Goal: Task Accomplishment & Management: Use online tool/utility

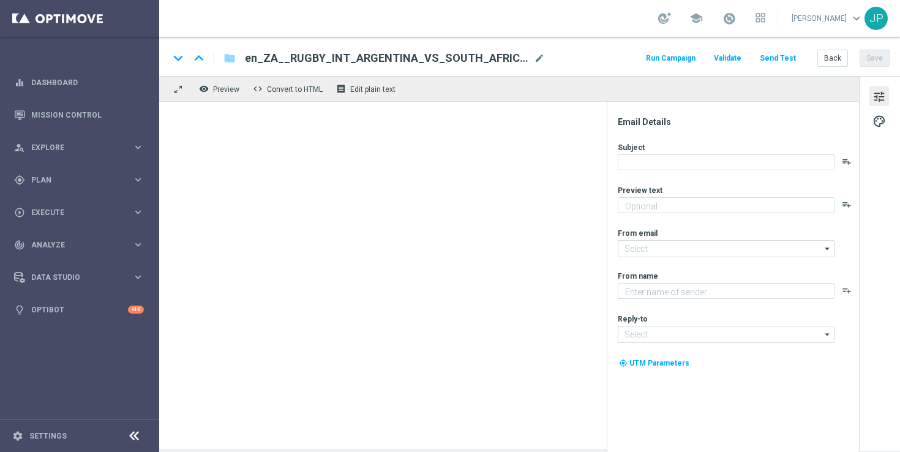
type textarea "It's an early start, so we're here with an early offer 👀"
type textarea "Lottoland"
type input "[EMAIL_ADDRESS][DOMAIN_NAME]"
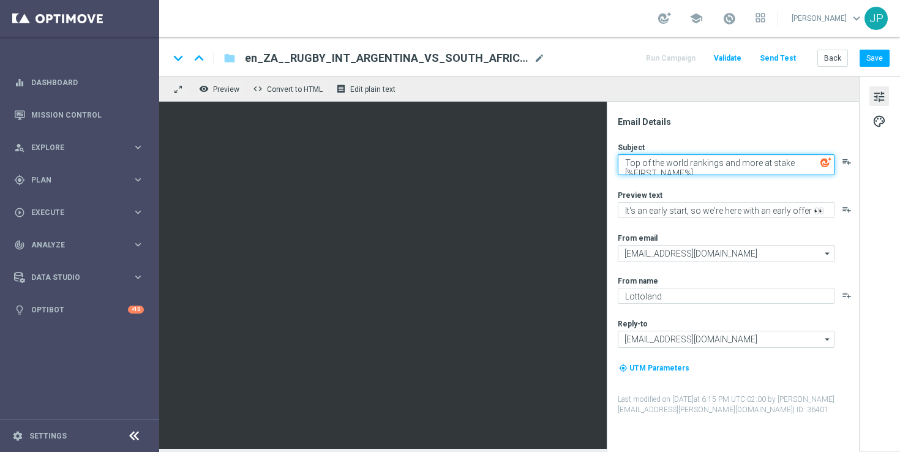
click at [736, 165] on textarea "Top of the world rankings and more at stake [%FIRST_NAME%]" at bounding box center [726, 164] width 217 height 21
click at [631, 161] on textarea "Top of the world rankings and more at stake [%FIRST_NAME%]" at bounding box center [726, 164] width 217 height 21
drag, startPoint x: 631, startPoint y: 161, endPoint x: 769, endPoint y: 161, distance: 138.4
click at [769, 161] on textarea "Top of the world rankings and more at stake [%FIRST_NAME%]" at bounding box center [726, 164] width 217 height 21
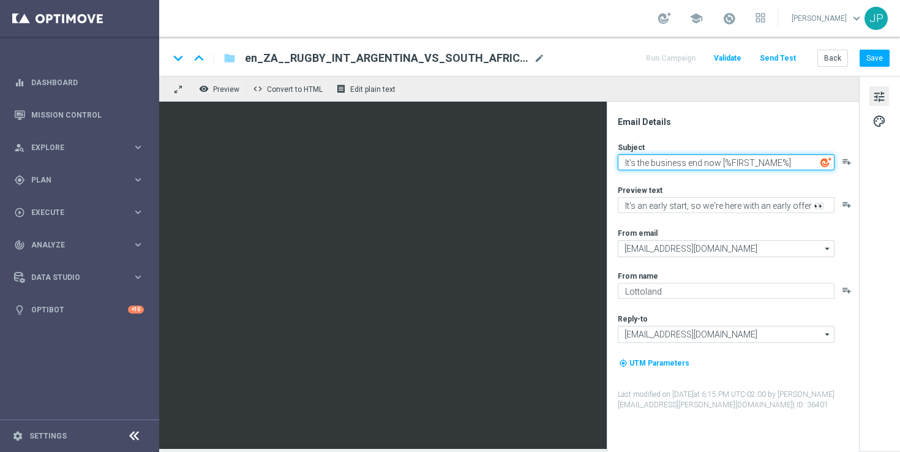
type textarea "It's the business end now [%FIRST_NAME%]"
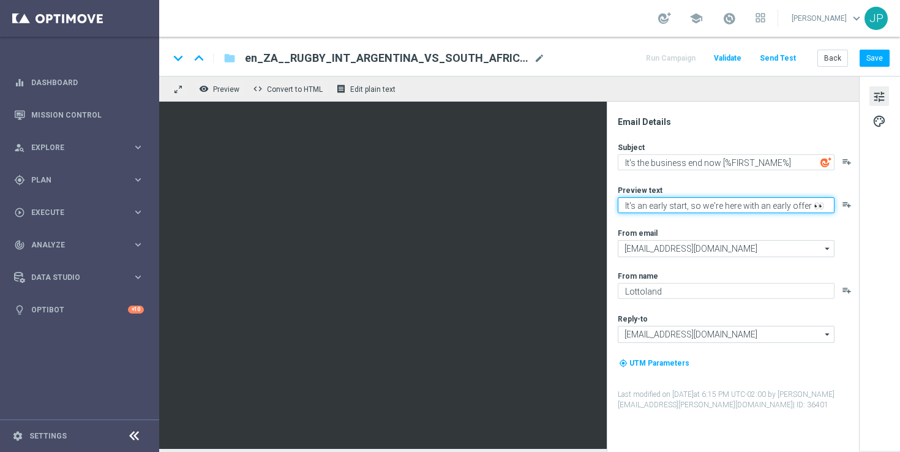
click at [628, 207] on textarea "It's an early start, so we're here with an early offer 👀" at bounding box center [726, 205] width 217 height 16
drag, startPoint x: 628, startPoint y: 207, endPoint x: 664, endPoint y: 204, distance: 36.2
click at [664, 204] on textarea "It's an early start, so we're here with an early offer 👀" at bounding box center [726, 205] width 217 height 16
click at [645, 206] on textarea "It's an early start, so we're here with an early offer 👀" at bounding box center [726, 205] width 217 height 16
click at [641, 206] on textarea "It's an early start, so we're here with an early offer 👀" at bounding box center [726, 205] width 217 height 16
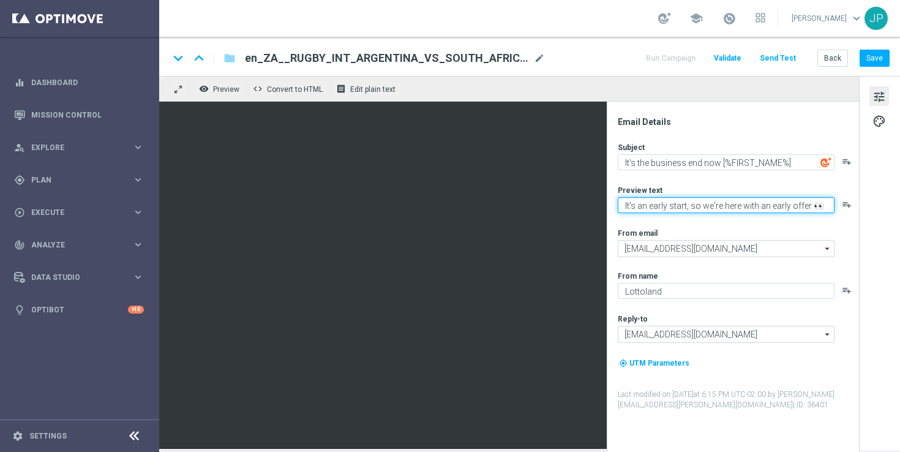
drag, startPoint x: 641, startPoint y: 206, endPoint x: 670, endPoint y: 206, distance: 29.4
click at [670, 206] on textarea "It's an early start, so we're here with an early offer 👀" at bounding box center [726, 205] width 217 height 16
click at [692, 204] on textarea "It's all to play for, so we're here with an early offer 👀" at bounding box center [726, 205] width 217 height 16
drag, startPoint x: 692, startPoint y: 204, endPoint x: 790, endPoint y: 206, distance: 98.6
click at [790, 206] on textarea "It's all to play for, so we're here with an early offer 👀" at bounding box center [726, 205] width 217 height 16
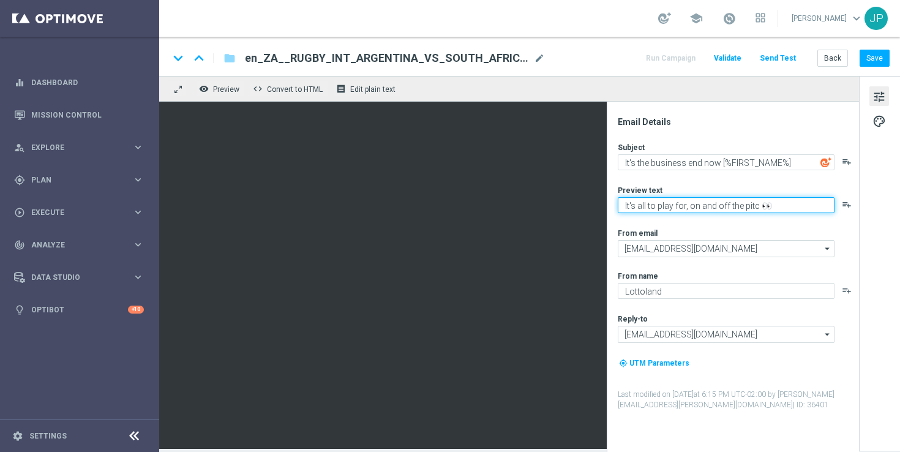
type textarea "It's all to play for, on and off the pitch 👀"
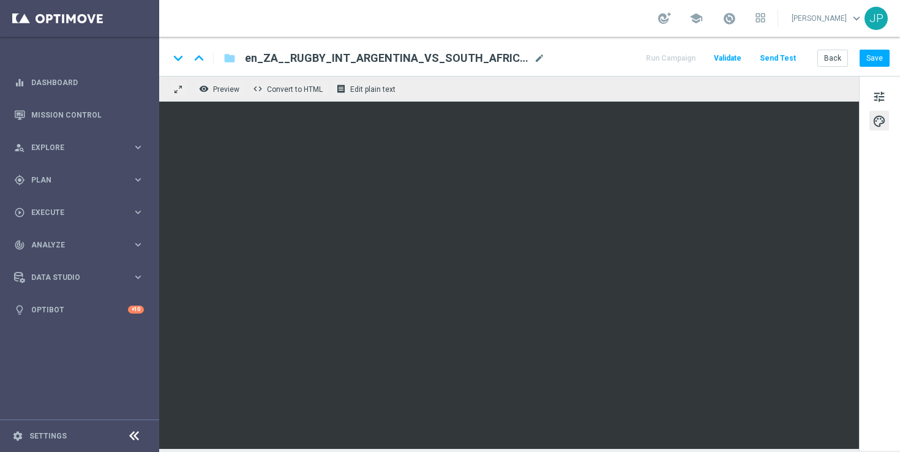
click at [871, 334] on div "tune palette" at bounding box center [879, 263] width 41 height 375
click at [882, 80] on div "tune palette" at bounding box center [879, 263] width 41 height 375
click at [882, 111] on button "palette" at bounding box center [879, 121] width 20 height 20
click at [885, 98] on span "tune" at bounding box center [878, 97] width 13 height 16
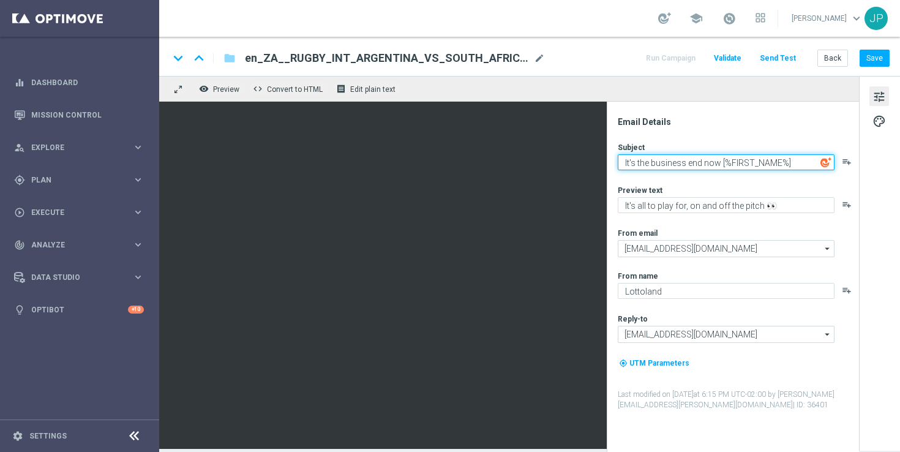
click at [770, 160] on textarea "It's the business end now [%FIRST_NAME%]" at bounding box center [726, 162] width 217 height 16
click at [683, 160] on textarea "It's the business end now [%FIRST_NAME%]" at bounding box center [726, 162] width 217 height 16
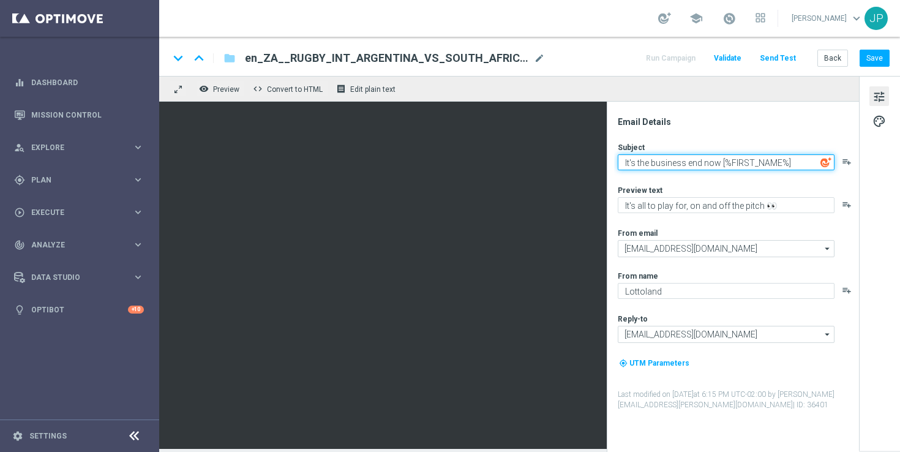
click at [683, 160] on textarea "It's the business end now [%FIRST_NAME%]" at bounding box center [726, 162] width 217 height 16
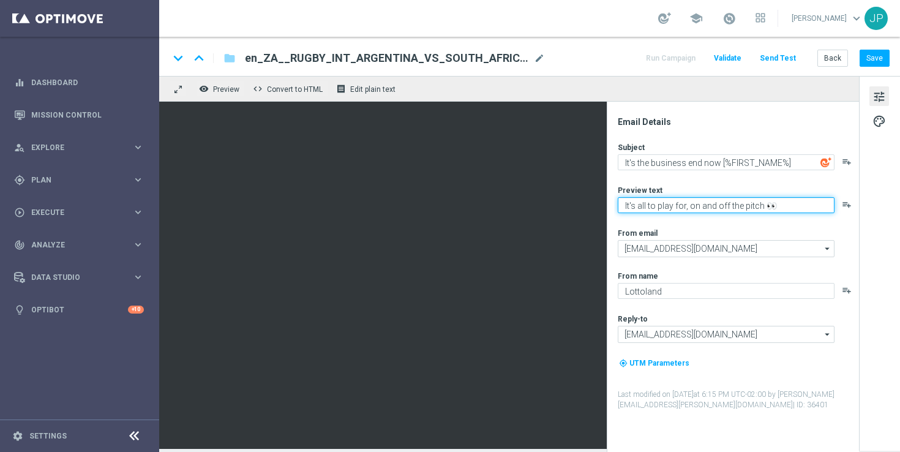
click at [756, 202] on textarea "It's all to play for, on and off the pitch 👀" at bounding box center [726, 205] width 217 height 16
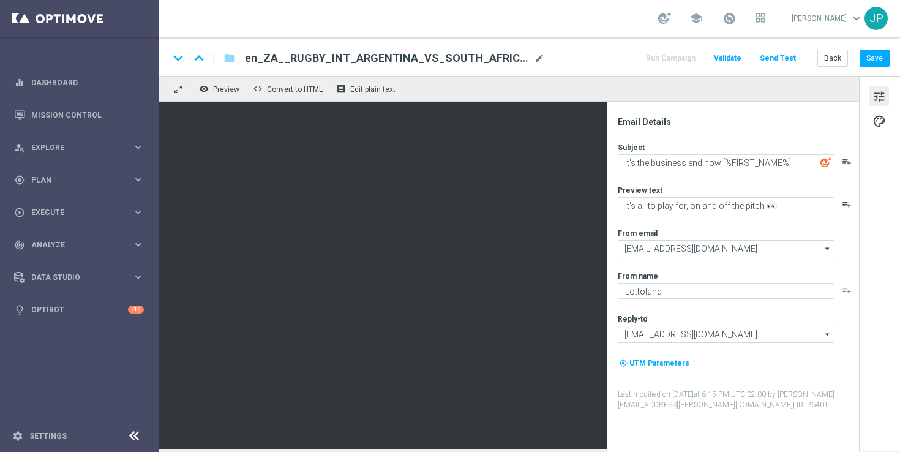
click at [588, 58] on div "keyboard_arrow_down keyboard_arrow_up folder en_ZA__RUGBY_INT_ARGENTINA_VS_SOUT…" at bounding box center [529, 58] width 721 height 16
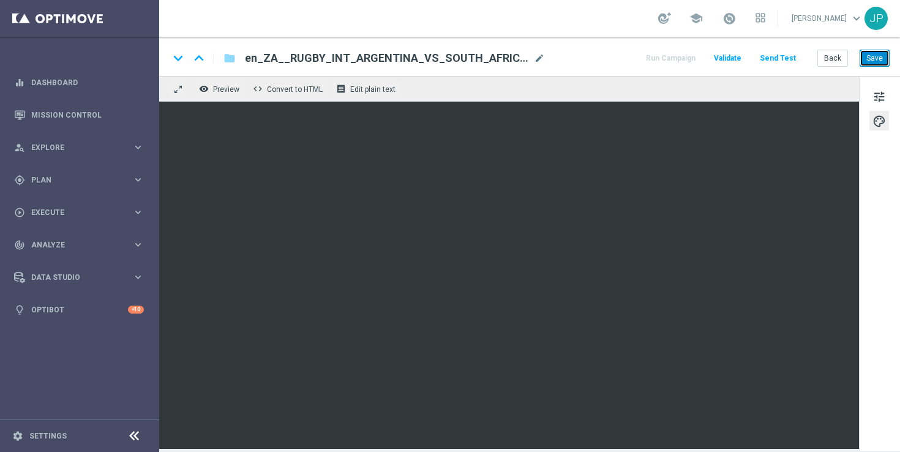
click at [883, 62] on button "Save" at bounding box center [875, 58] width 30 height 17
click at [787, 55] on button "Send Test" at bounding box center [778, 58] width 40 height 17
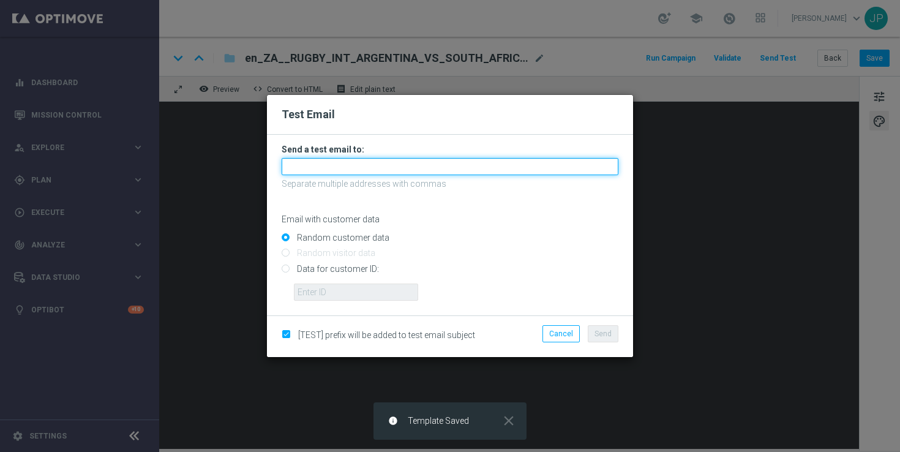
click at [352, 168] on input "text" at bounding box center [450, 166] width 337 height 17
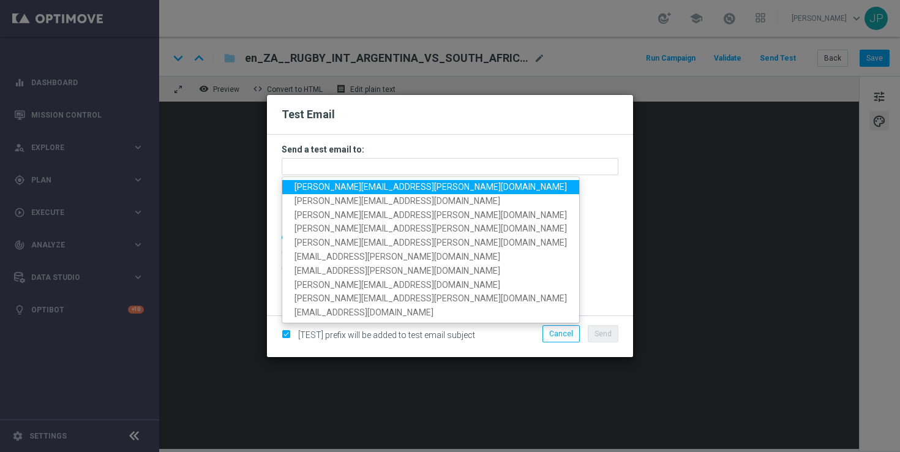
click at [332, 185] on span "[PERSON_NAME][EMAIL_ADDRESS][PERSON_NAME][DOMAIN_NAME]" at bounding box center [430, 187] width 272 height 10
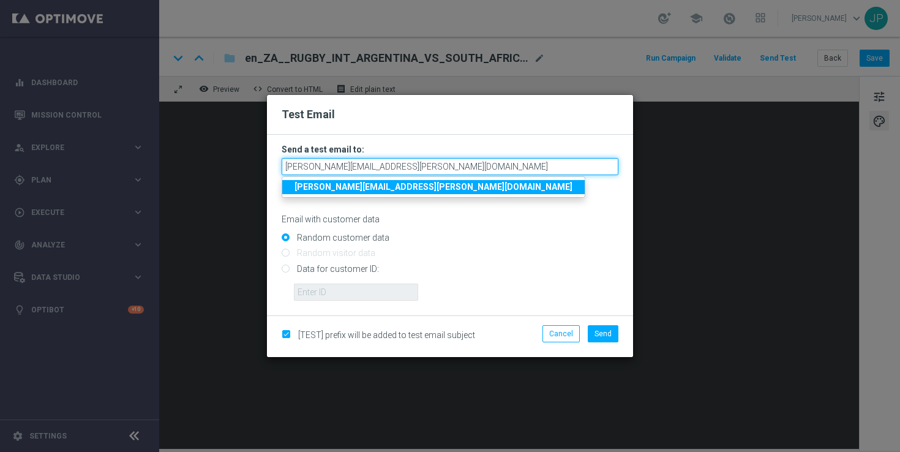
click at [415, 169] on input "[PERSON_NAME][EMAIL_ADDRESS][PERSON_NAME][DOMAIN_NAME]" at bounding box center [450, 166] width 337 height 17
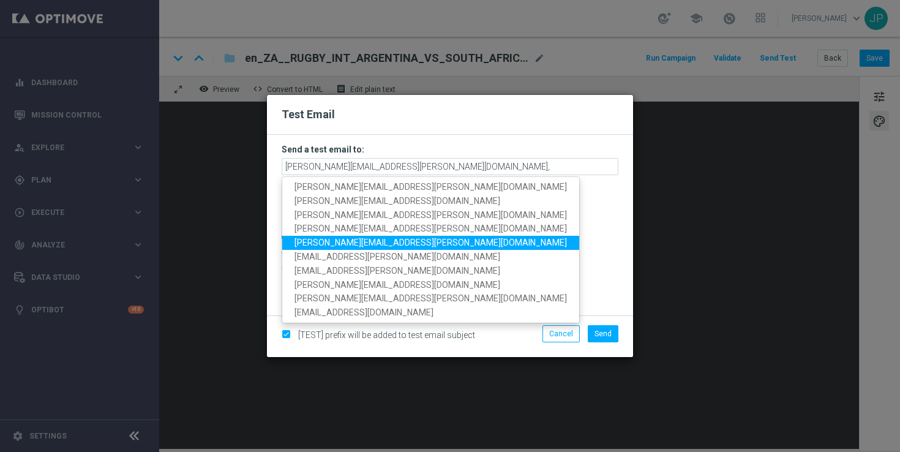
click at [382, 240] on span "[PERSON_NAME][EMAIL_ADDRESS][PERSON_NAME][DOMAIN_NAME]" at bounding box center [430, 243] width 272 height 10
type input "[PERSON_NAME][EMAIL_ADDRESS][PERSON_NAME][DOMAIN_NAME],[PERSON_NAME][DOMAIN_NAM…"
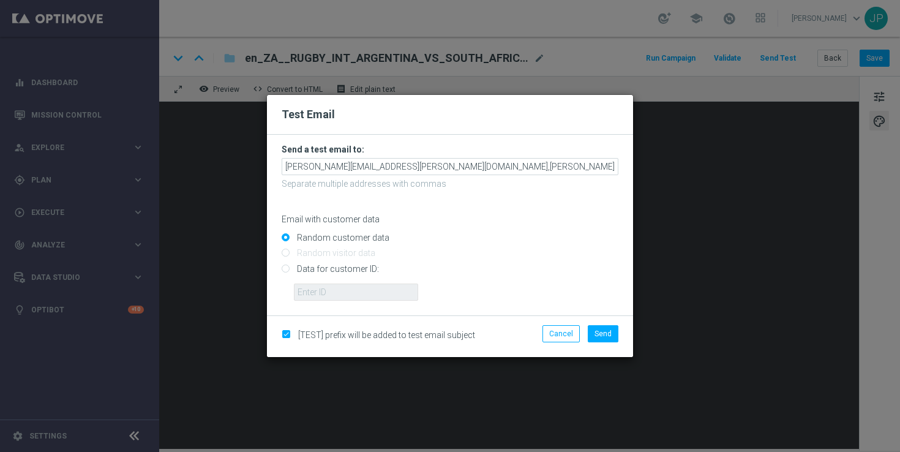
click at [343, 272] on input "Data for customer ID:" at bounding box center [450, 273] width 337 height 17
radio input "true"
click at [399, 293] on input "text" at bounding box center [356, 291] width 124 height 17
paste input "225338807"
type input "225338807"
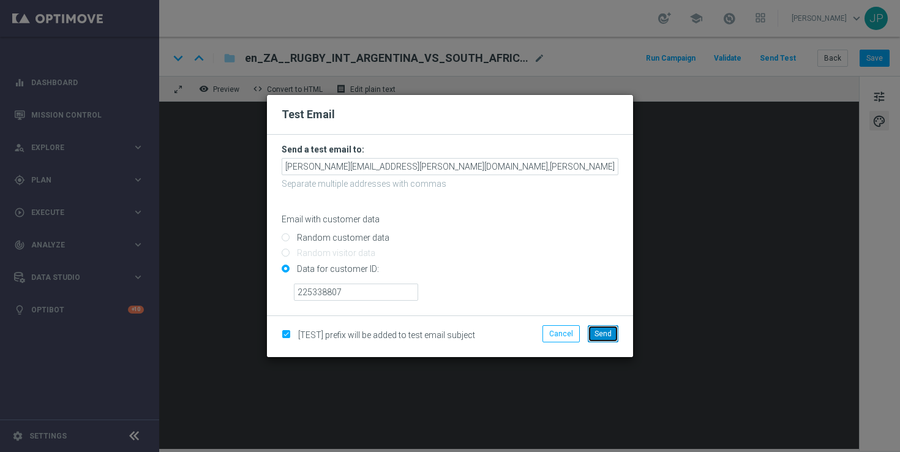
click at [596, 339] on button "Send" at bounding box center [603, 333] width 31 height 17
